Goal: Transaction & Acquisition: Purchase product/service

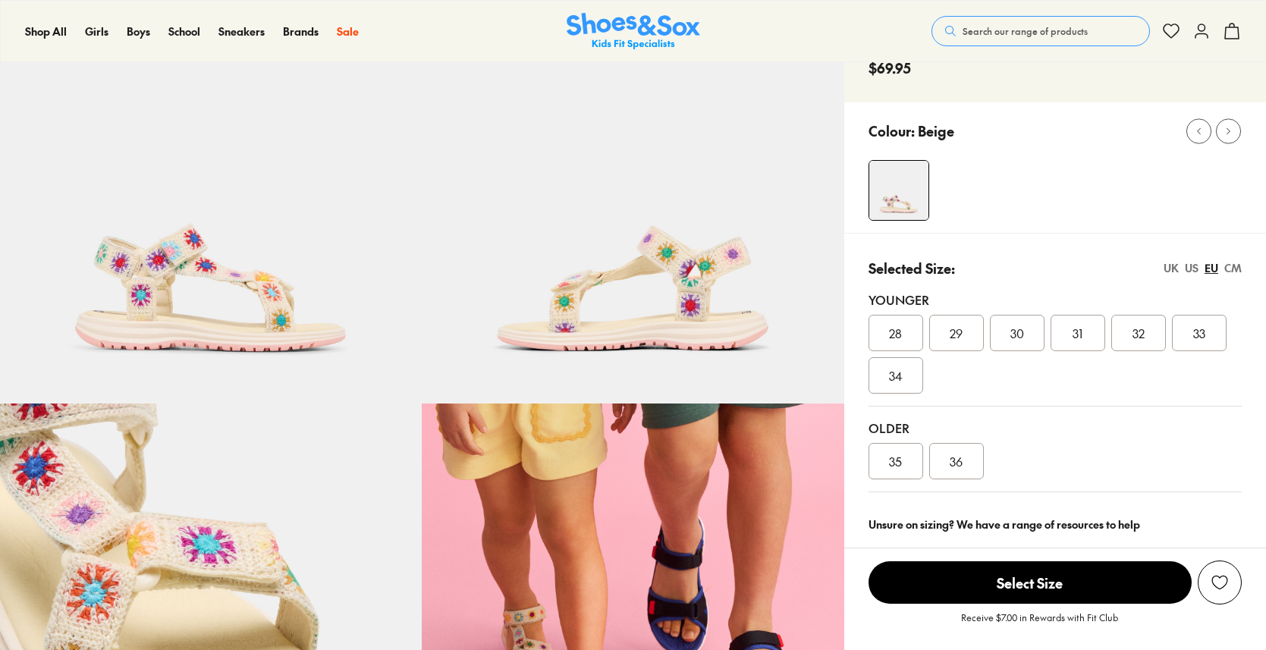
select select "*"
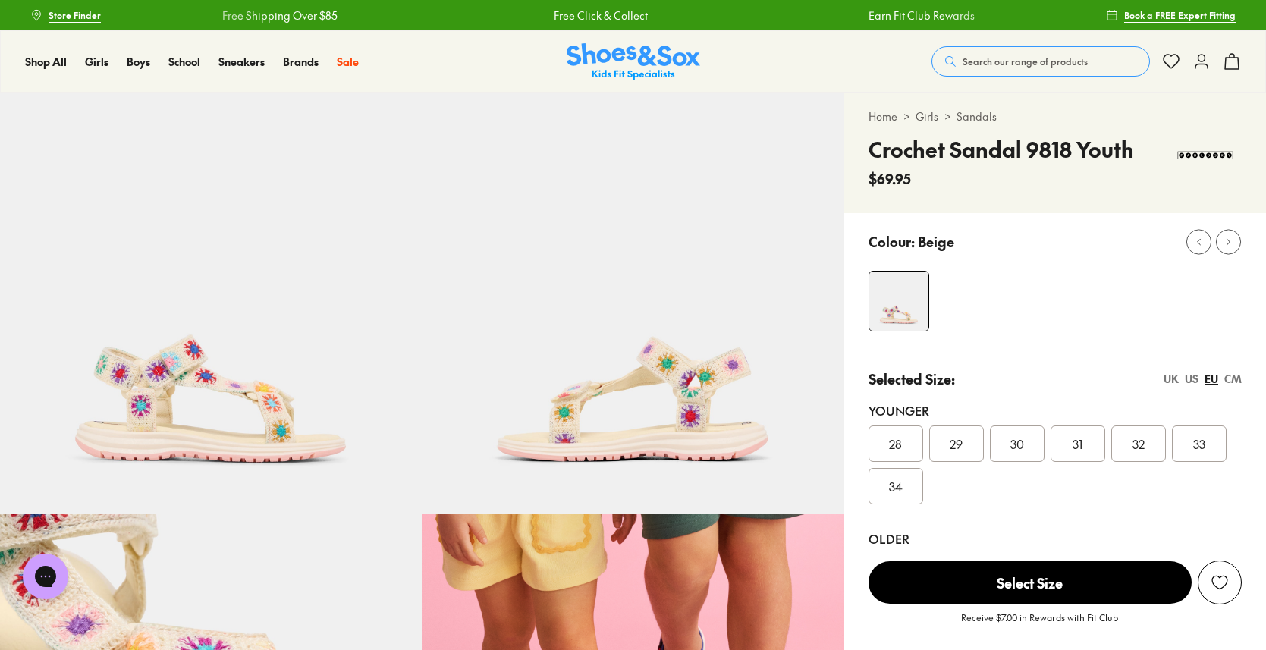
click at [976, 118] on link "Sandals" at bounding box center [977, 117] width 40 height 16
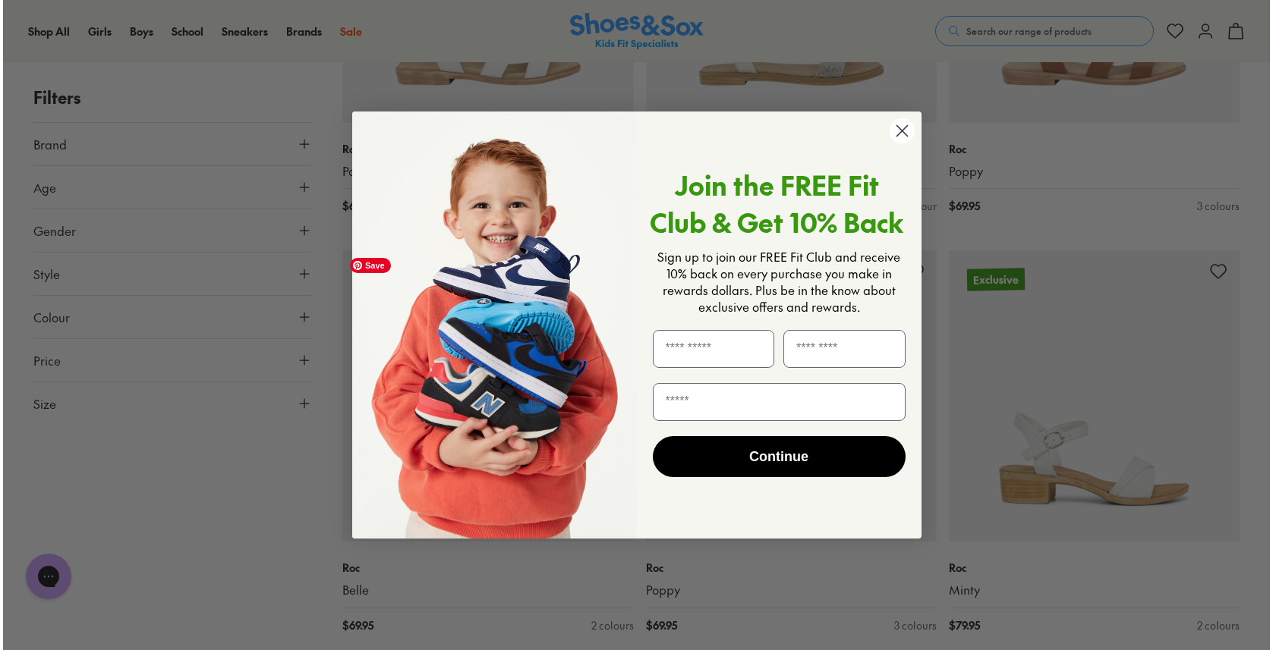
scroll to position [1749, 0]
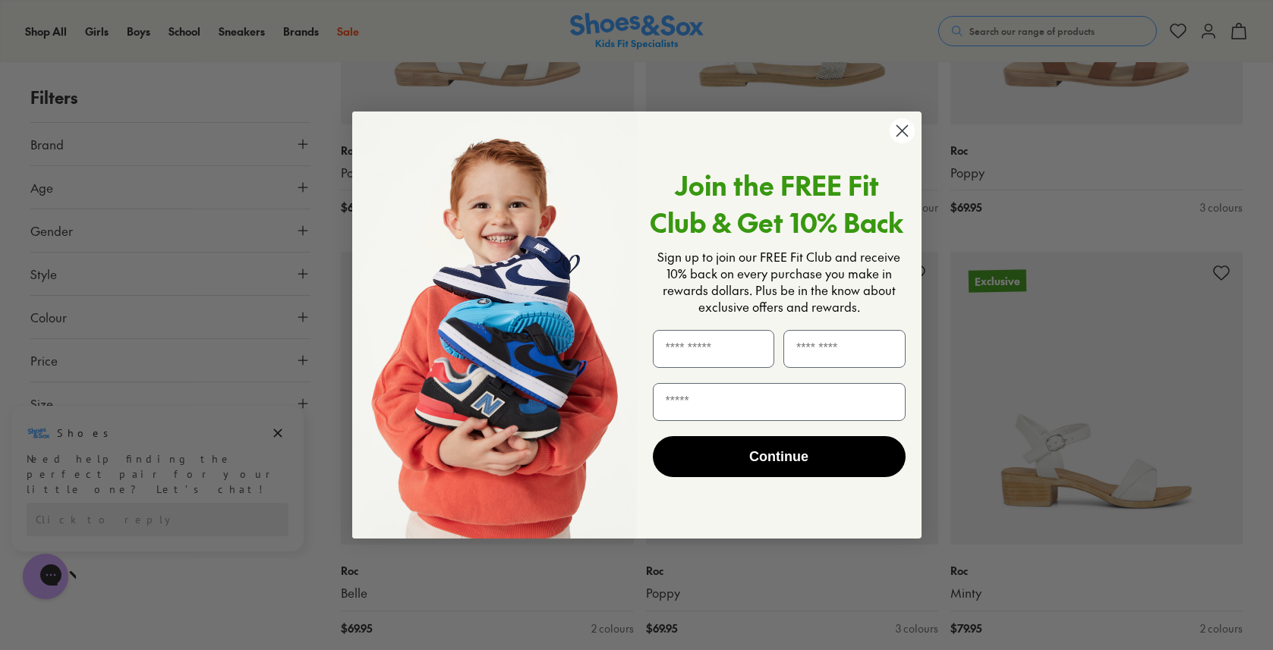
click at [901, 130] on icon "Close dialog" at bounding box center [901, 131] width 11 height 11
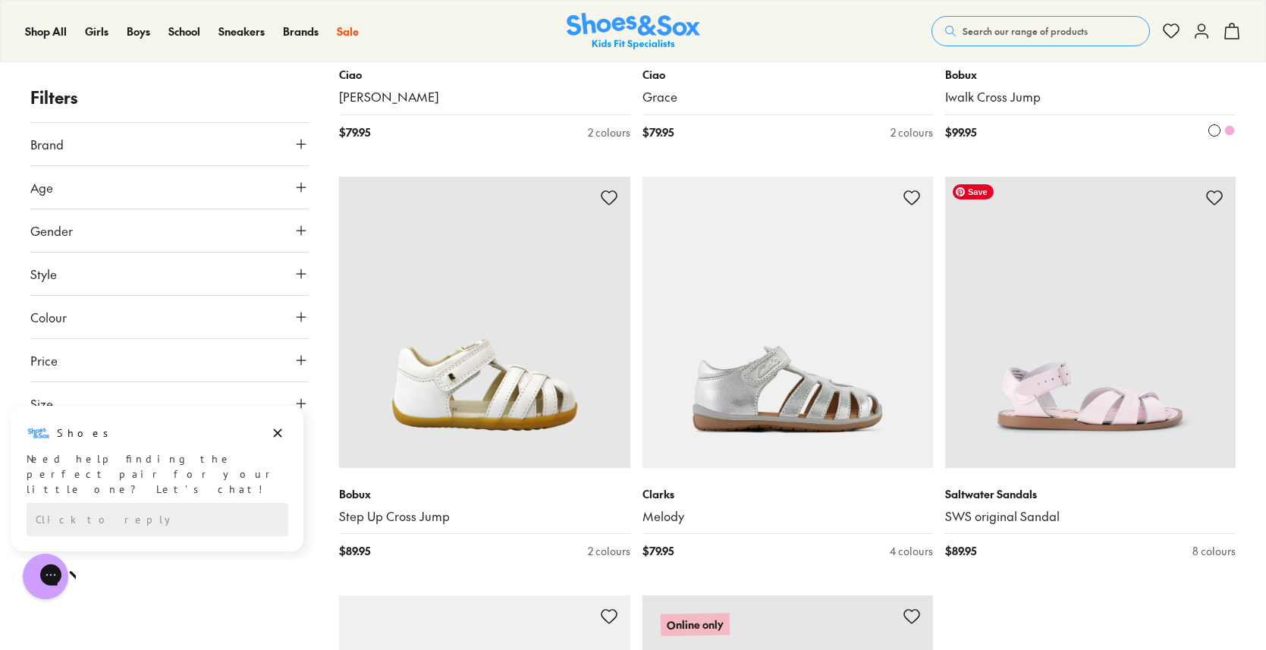
scroll to position [4106, 0]
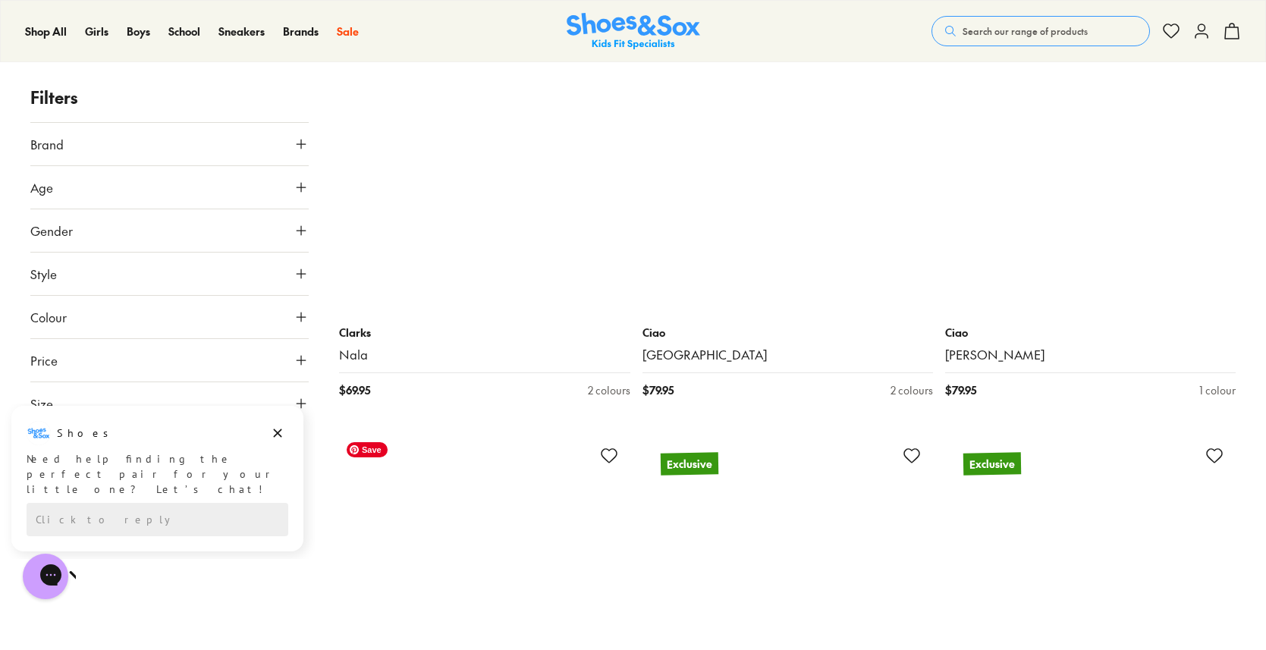
scroll to position [5329, 0]
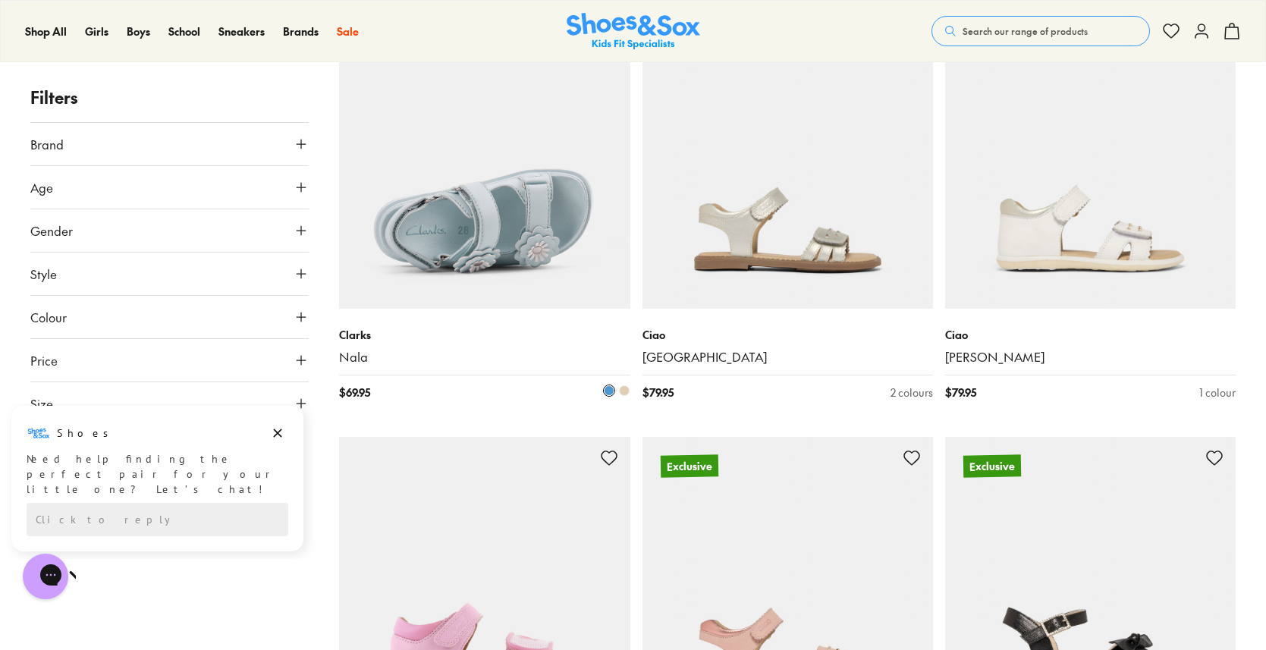
click at [628, 393] on button at bounding box center [624, 391] width 12 height 12
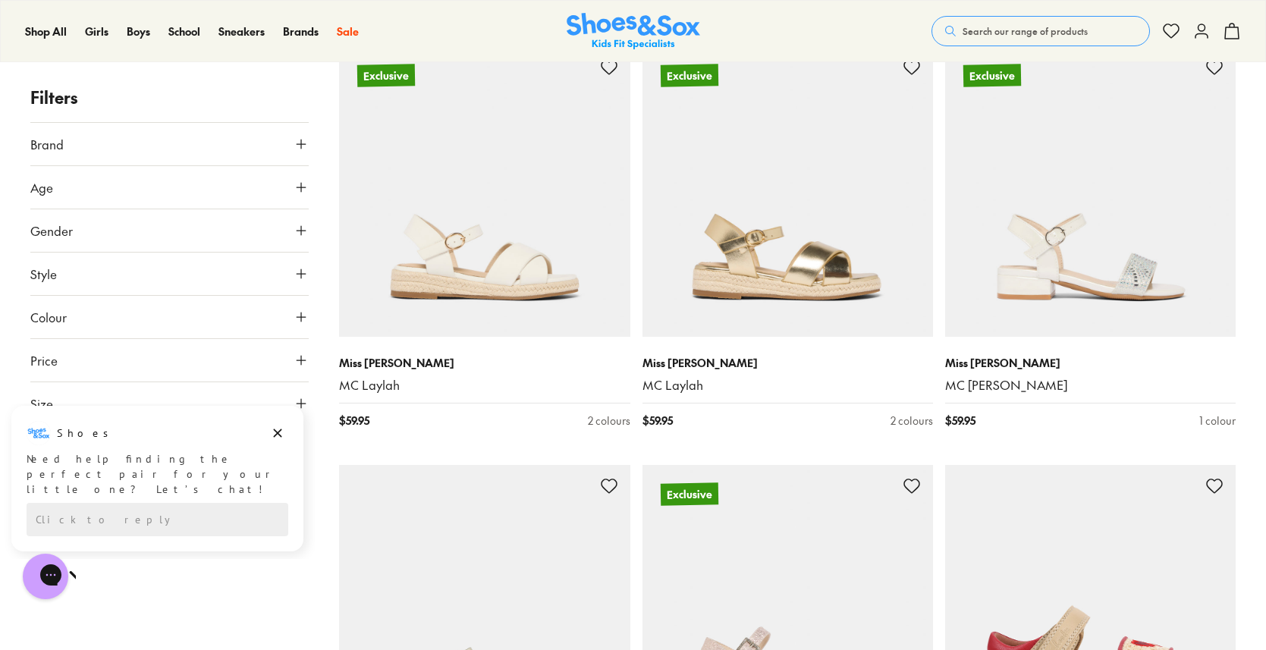
scroll to position [6136, 0]
